Goal: Navigation & Orientation: Find specific page/section

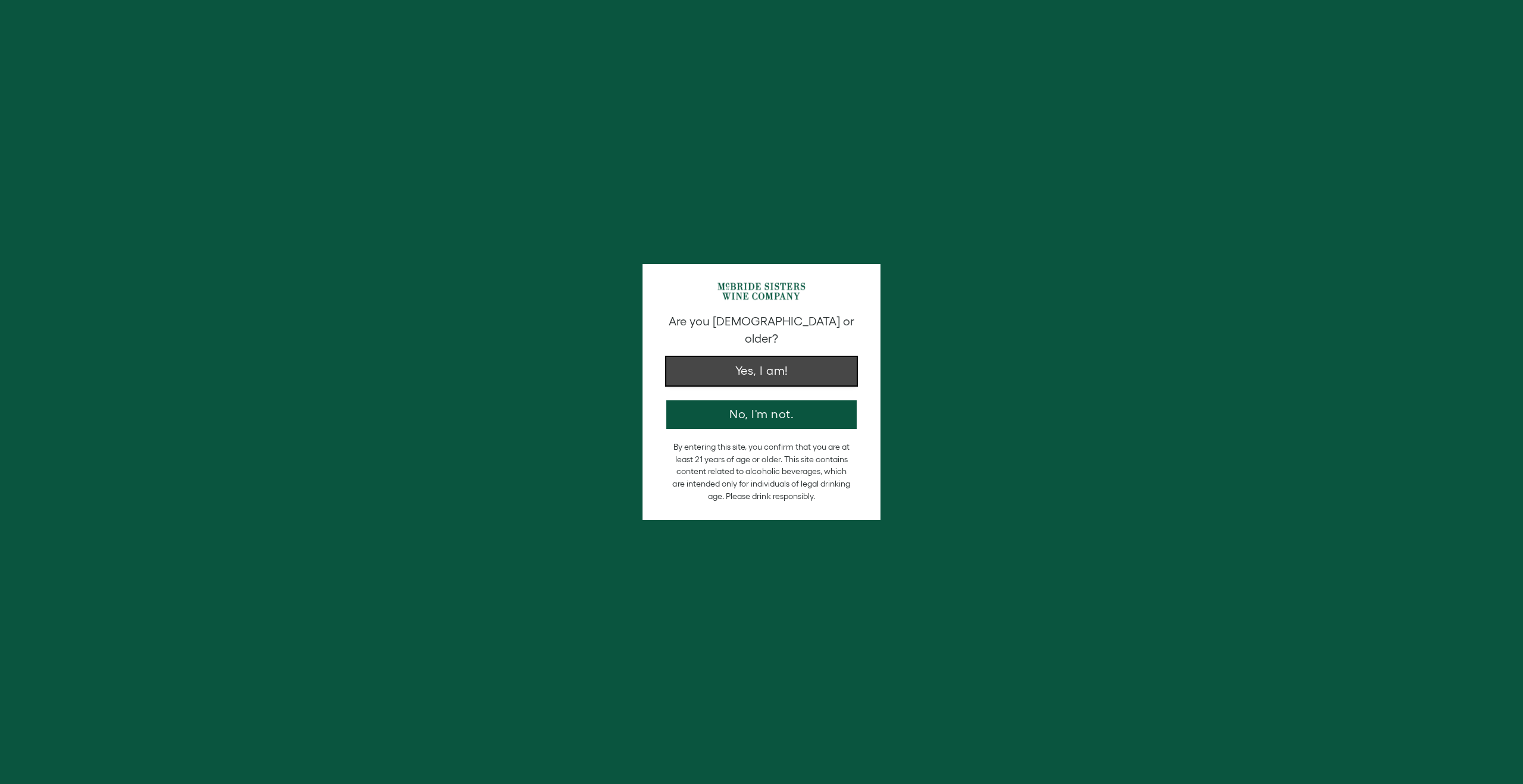
click at [831, 357] on button "Yes, I am!" at bounding box center [761, 371] width 190 height 28
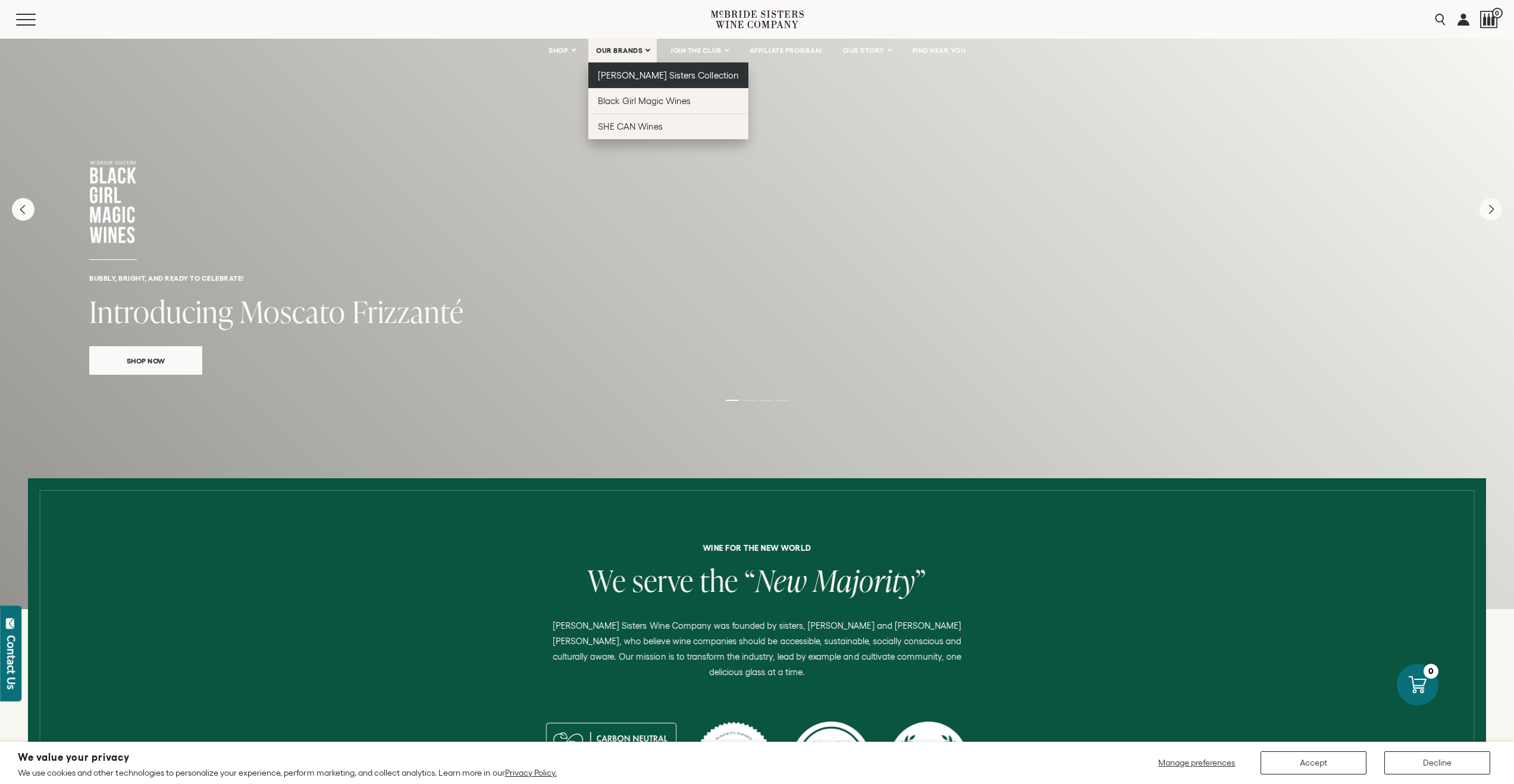
click at [629, 71] on span "[PERSON_NAME] Sisters Collection" at bounding box center [669, 75] width 141 height 10
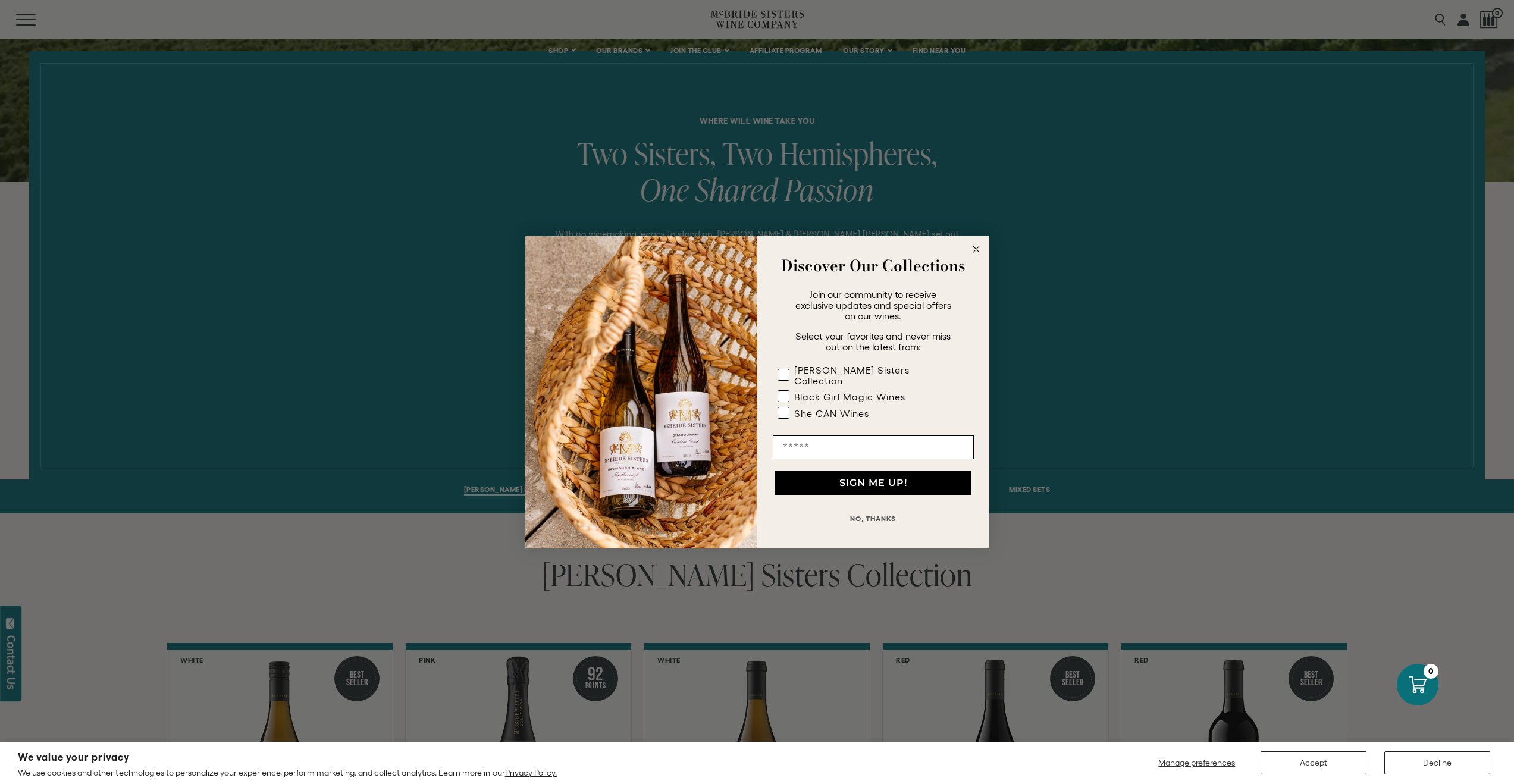
scroll to position [602, 0]
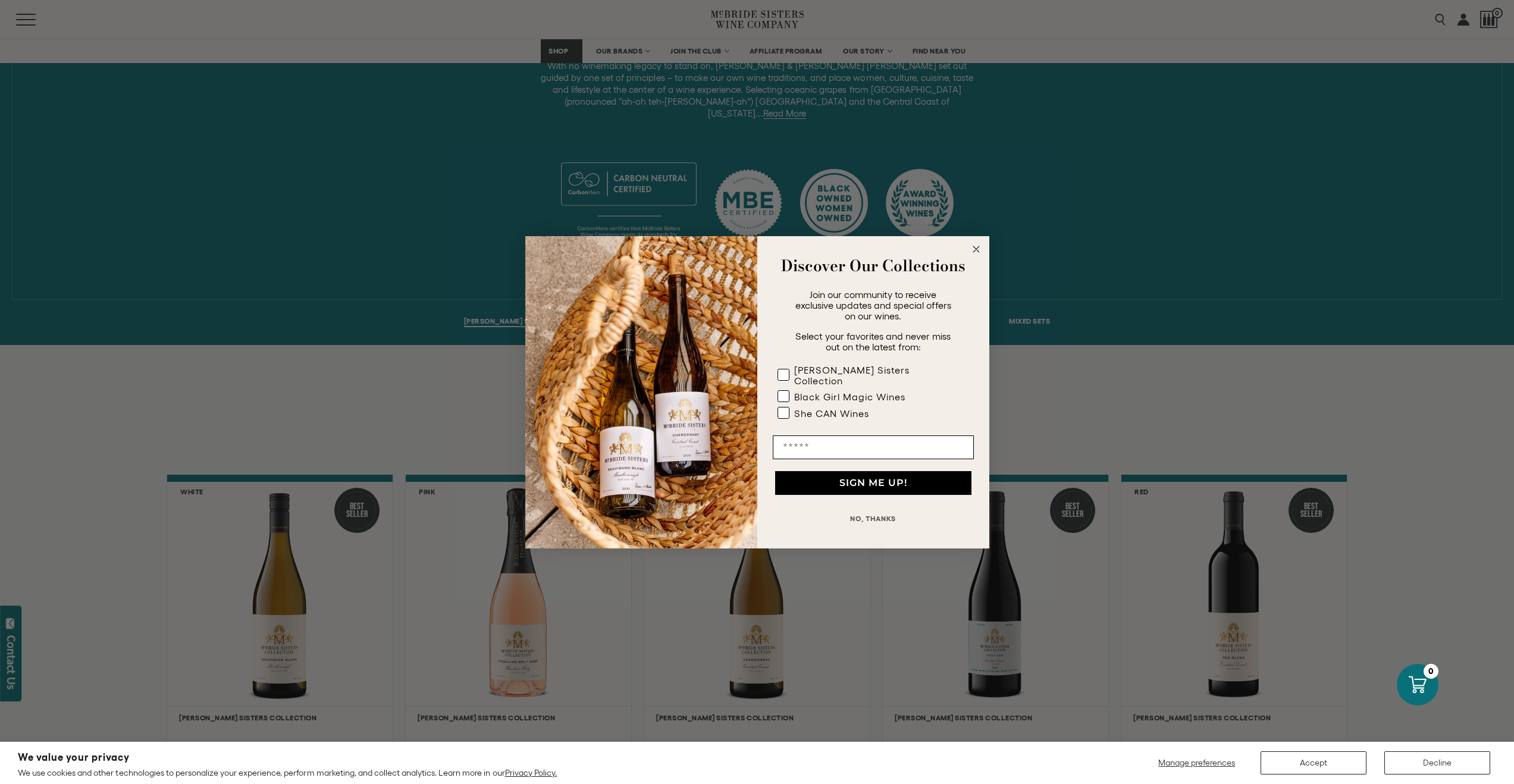
click at [981, 256] on circle "Close dialog" at bounding box center [976, 249] width 13 height 13
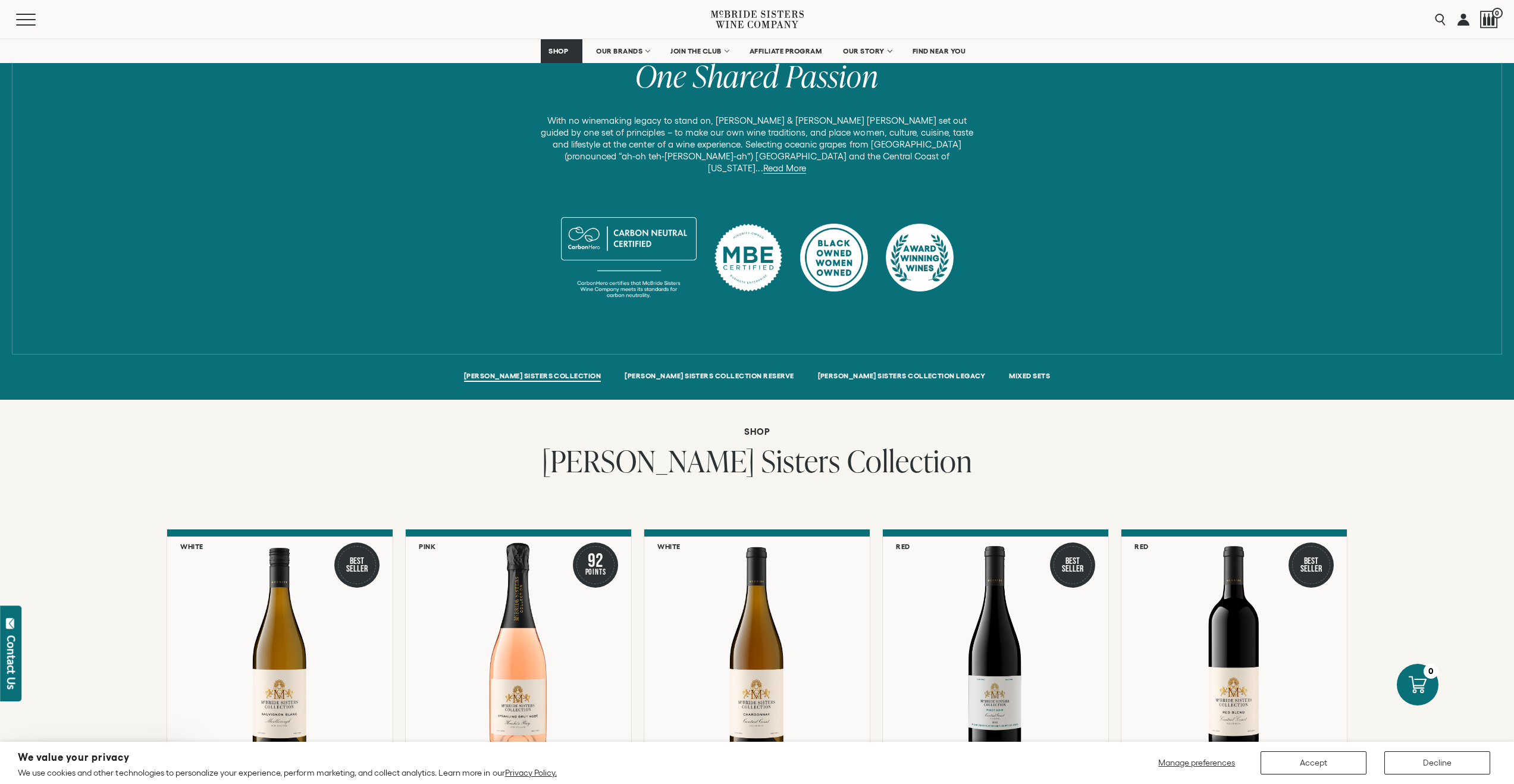
scroll to position [420, 0]
